Goal: Information Seeking & Learning: Learn about a topic

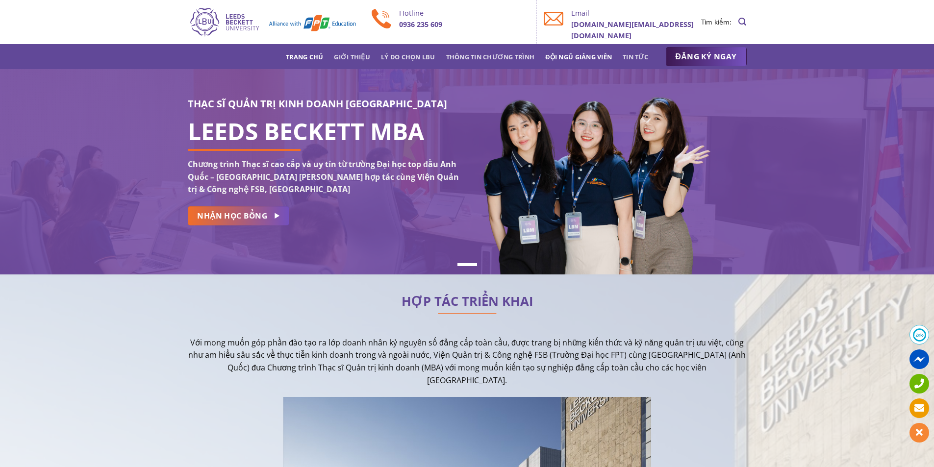
click at [587, 57] on link "Đội ngũ giảng viên" at bounding box center [578, 57] width 67 height 18
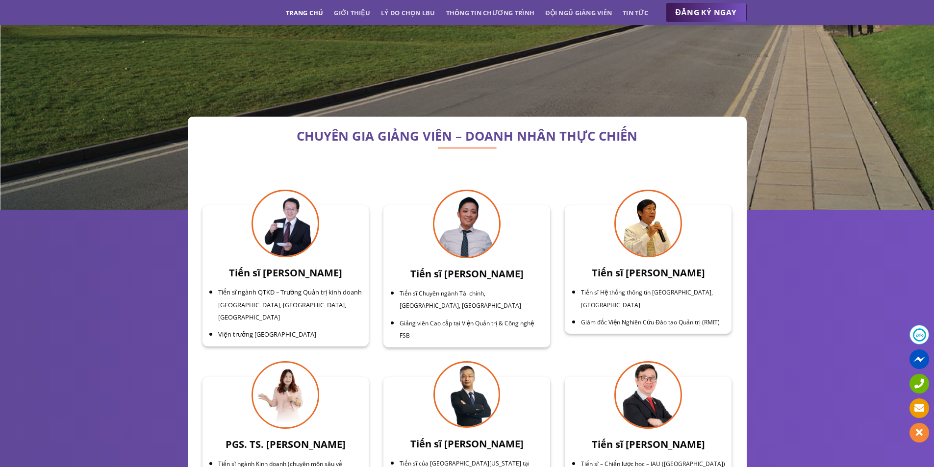
scroll to position [3051, 0]
click at [472, 213] on img at bounding box center [467, 224] width 68 height 69
click at [456, 267] on h3 "Tiến sĩ [PERSON_NAME]" at bounding box center [466, 275] width 155 height 16
click at [434, 290] on span "Tiến sĩ Chuyên ngành Tài chính, [GEOGRAPHIC_DATA], [GEOGRAPHIC_DATA]" at bounding box center [461, 300] width 122 height 21
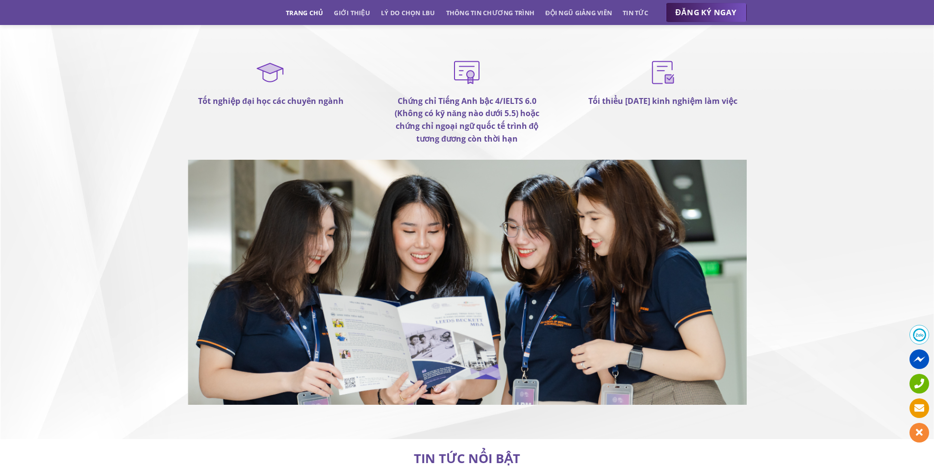
scroll to position [5846, 0]
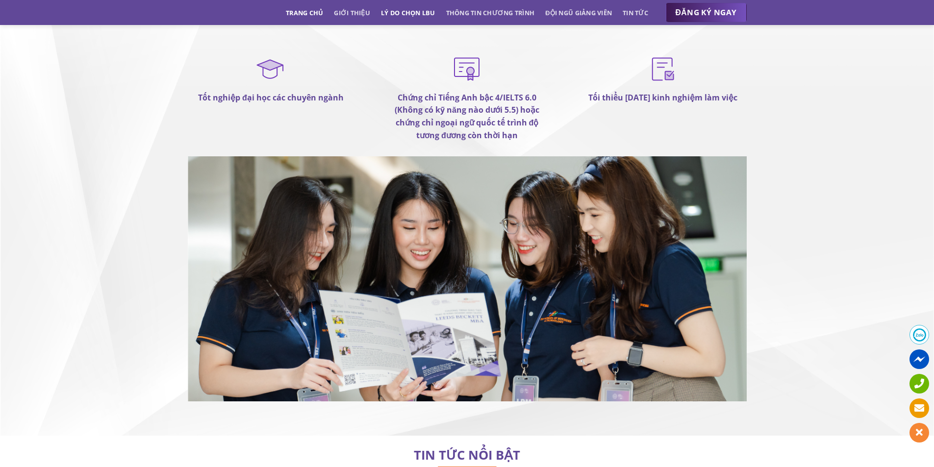
click at [390, 14] on link "Lý do chọn LBU" at bounding box center [408, 13] width 54 height 18
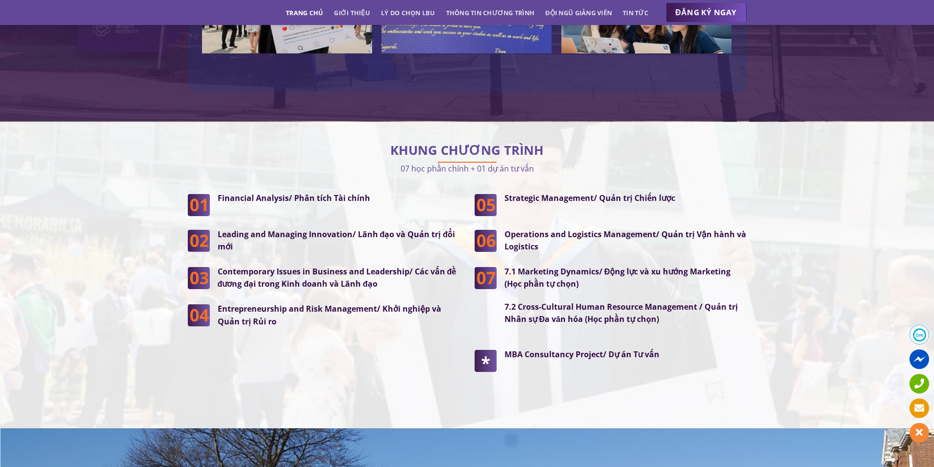
scroll to position [2456, 0]
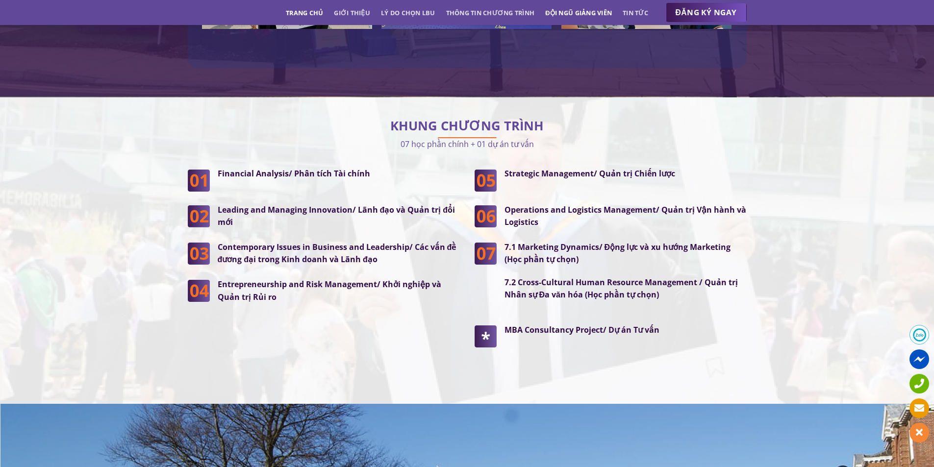
click at [576, 19] on link "Đội ngũ giảng viên" at bounding box center [578, 13] width 67 height 18
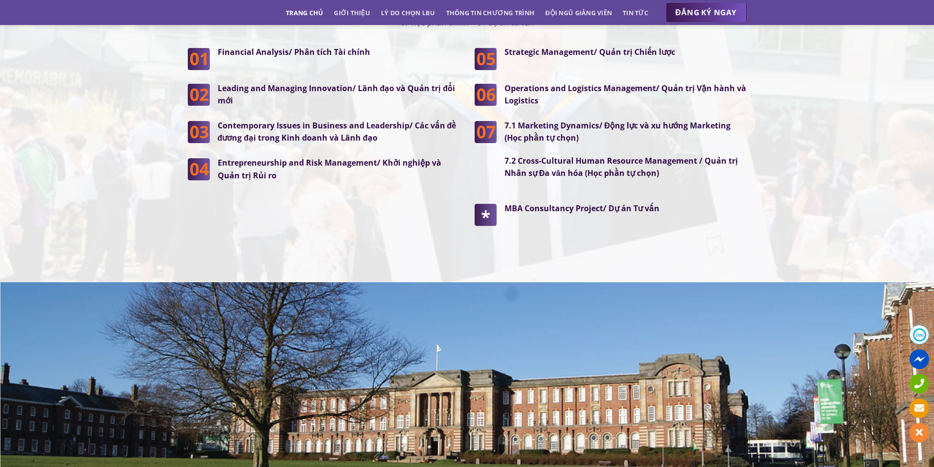
scroll to position [2462, 0]
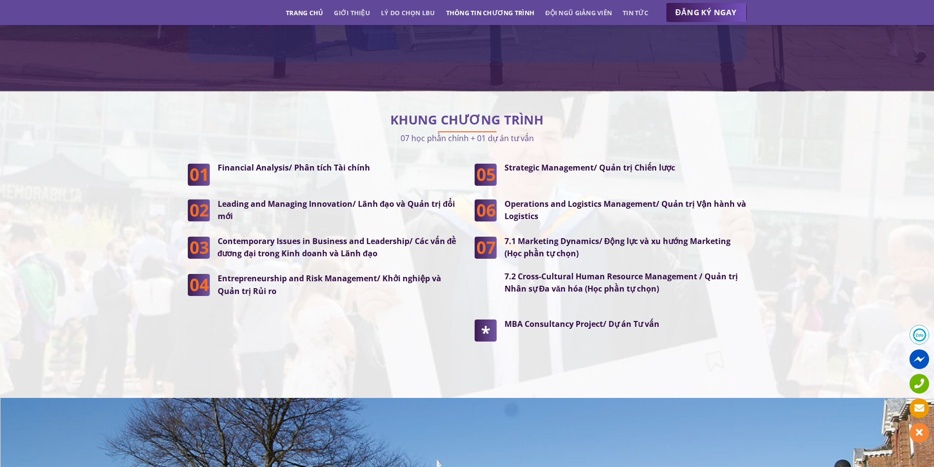
click at [472, 10] on link "Thông tin chương trình" at bounding box center [490, 13] width 89 height 18
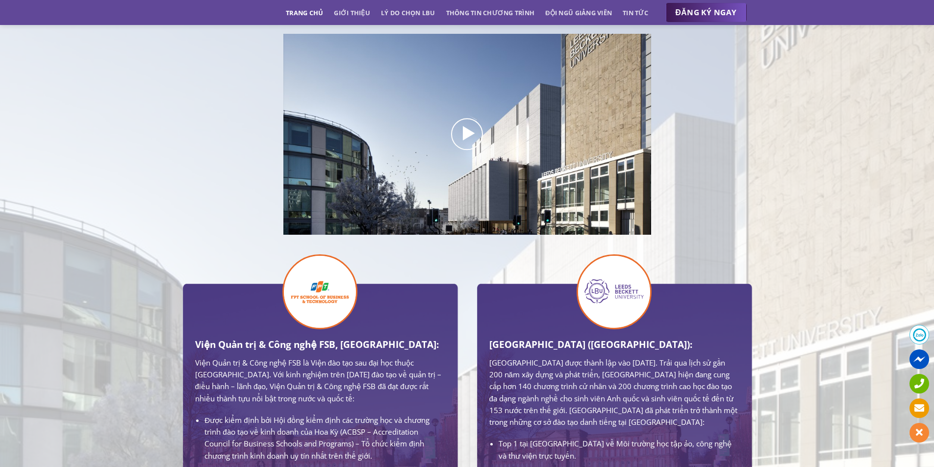
scroll to position [0, 0]
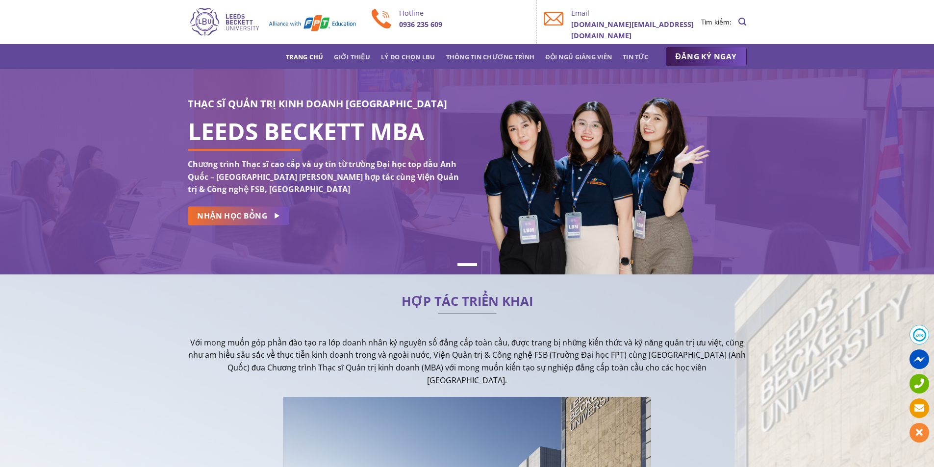
click at [306, 55] on link "Trang chủ" at bounding box center [304, 57] width 37 height 18
